Goal: Information Seeking & Learning: Learn about a topic

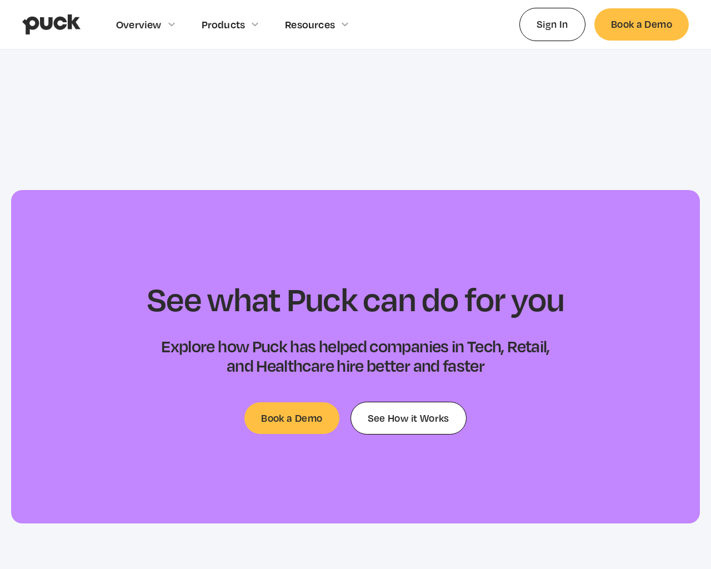
scroll to position [3598, 0]
type input "[EMAIL_ADDRESS]"
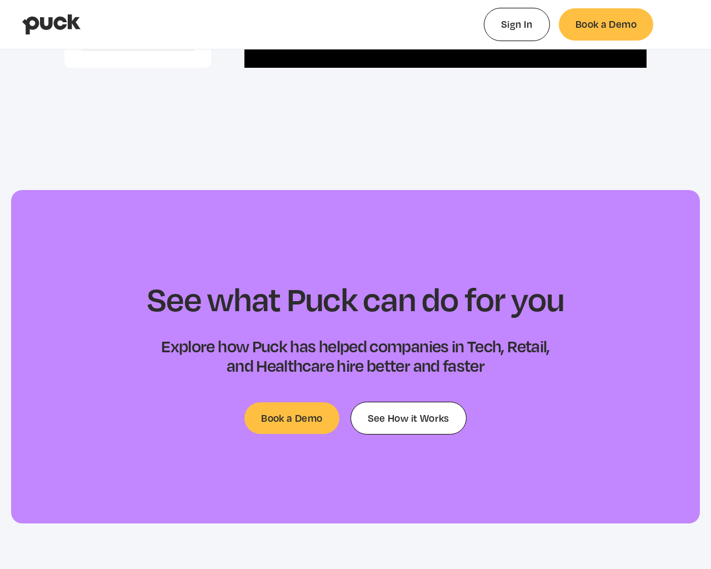
type input "0.079582411764706"
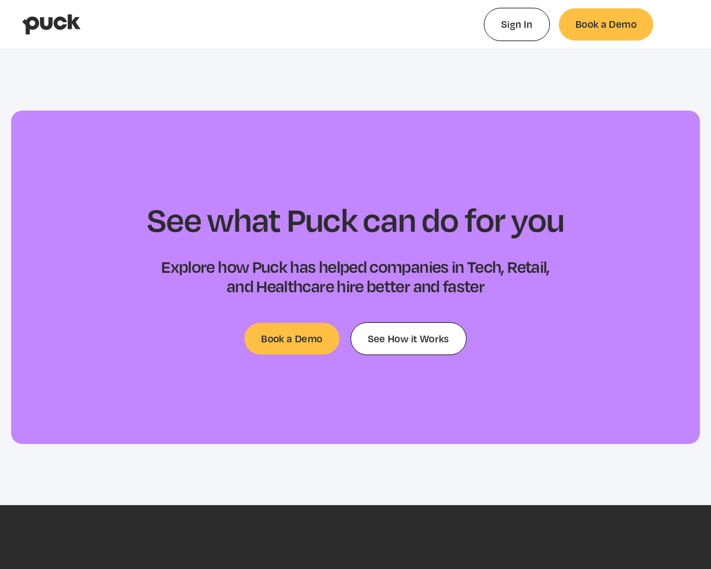
type input "0.0420899166666667"
type input "0.0925119032258064"
type input "0.0564802166666667"
select select "#0FF"
select select "0.5"
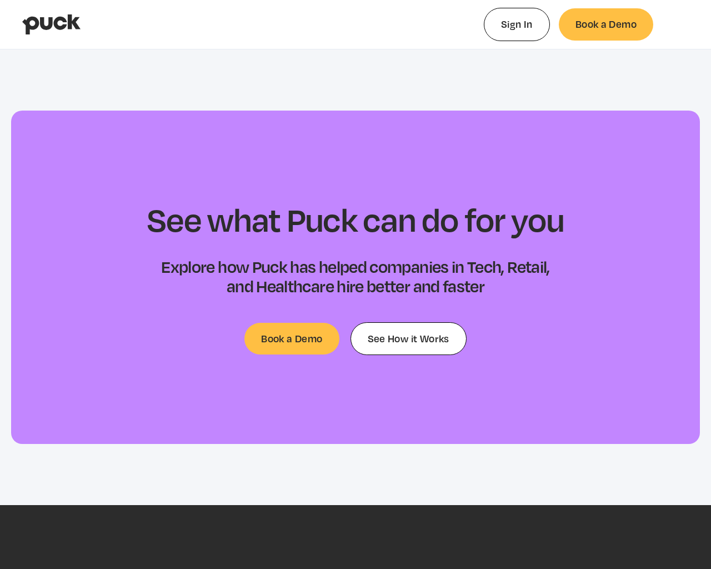
select select "#0FF"
select select "0"
select select "#0FF"
select select "1"
select select "4.00"
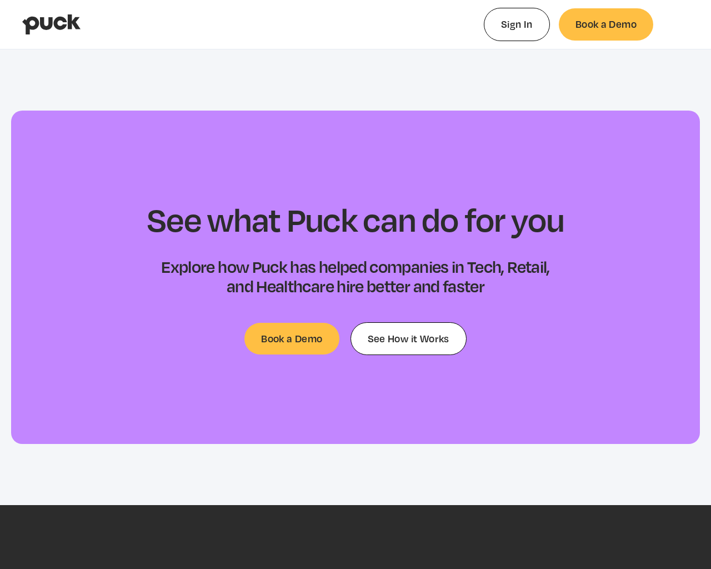
select select "dropshadow"
select select "small-caps"
